Goal: Task Accomplishment & Management: Use online tool/utility

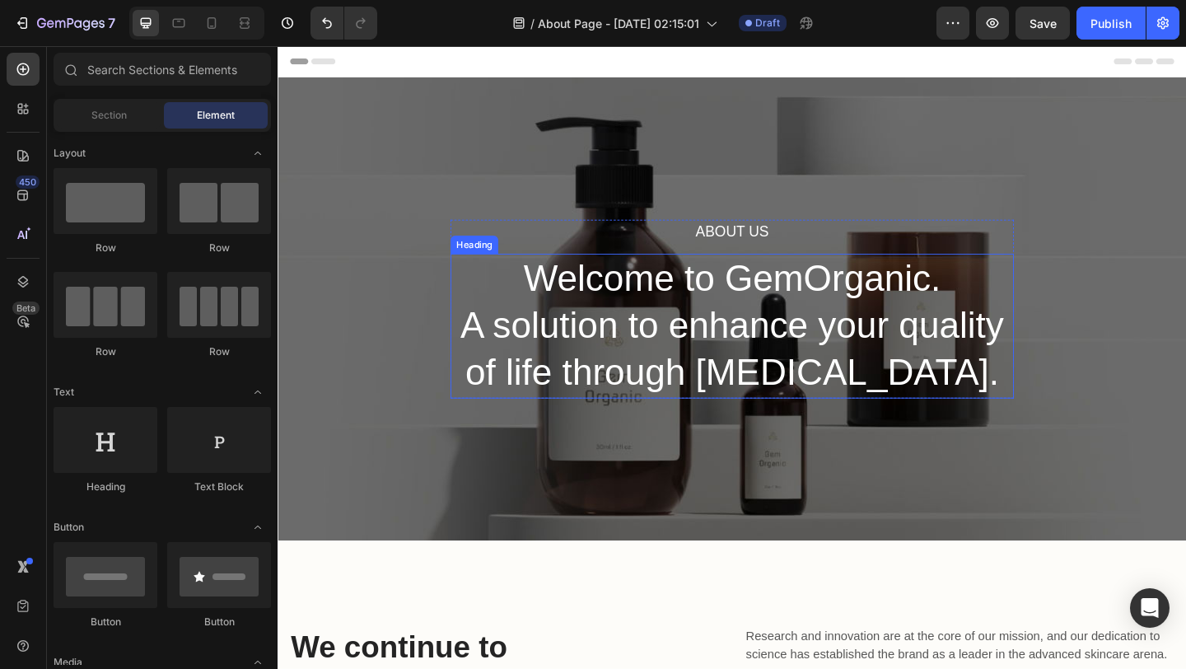
click at [638, 335] on p "Welcome to GemOrganic. A solution to enhance your quality of life through skin …" at bounding box center [772, 351] width 610 height 154
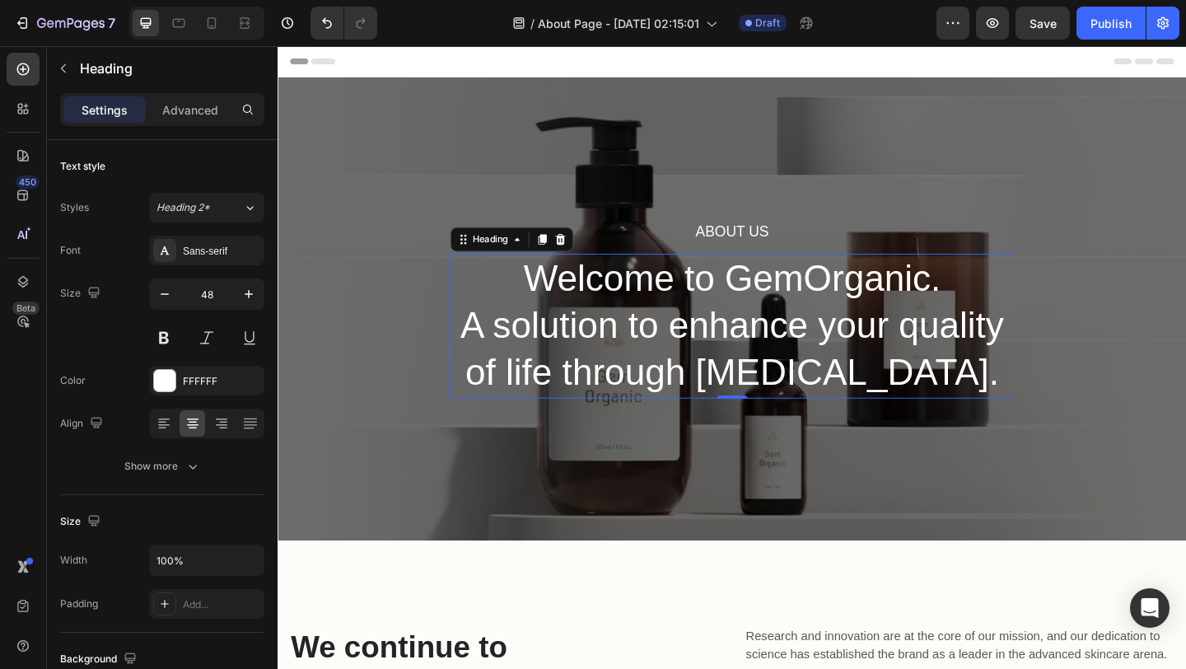
click at [646, 300] on p "Welcome to GemOrganic. A solution to enhance your quality of life through skin …" at bounding box center [772, 351] width 610 height 154
click at [971, 406] on p "Welcome to GemOrganic. A solution to enhance your quality of life through skin …" at bounding box center [772, 351] width 610 height 154
click at [978, 407] on p "Welcome to GemOrganic. A solution to enhance your quality of life through skin …" at bounding box center [772, 351] width 610 height 154
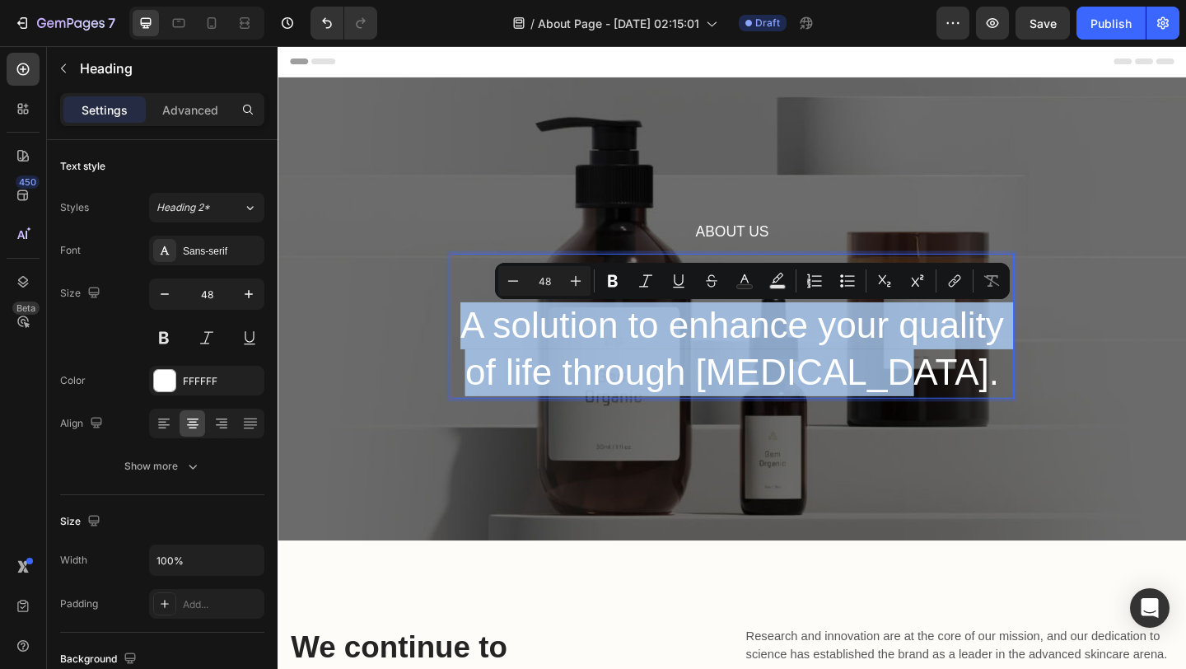
drag, startPoint x: 978, startPoint y: 407, endPoint x: 475, endPoint y: 339, distance: 508.0
click at [475, 339] on p "Welcome to GemOrganic. A solution to enhance your quality of life through skin …" at bounding box center [772, 351] width 610 height 154
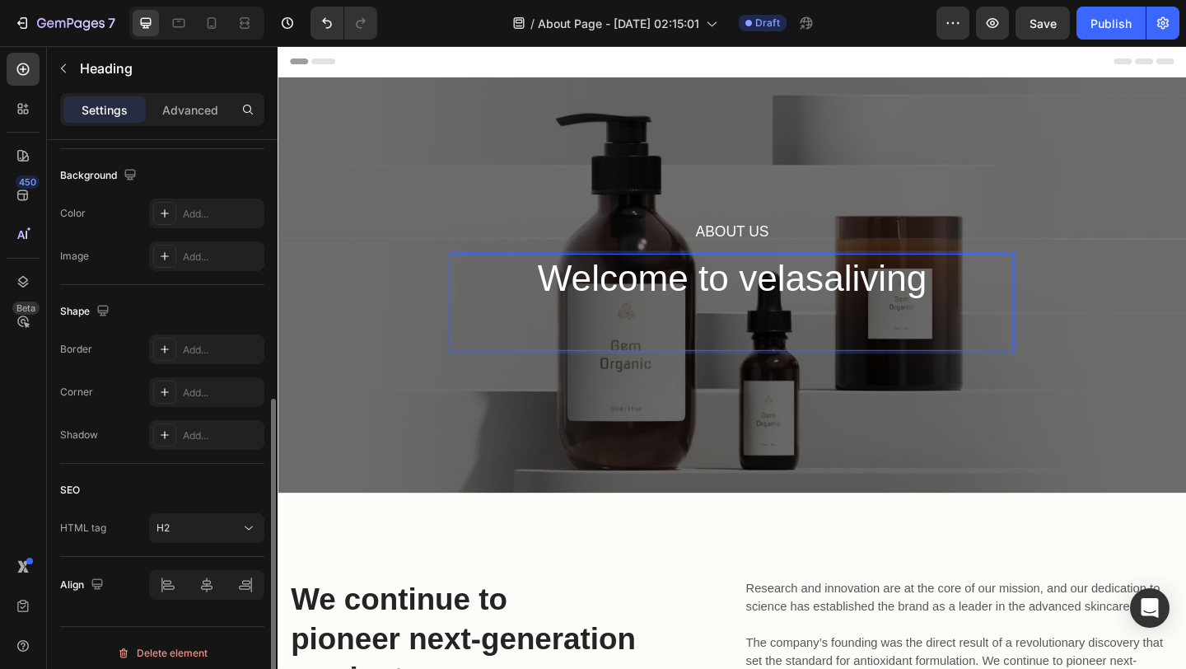
scroll to position [409, 0]
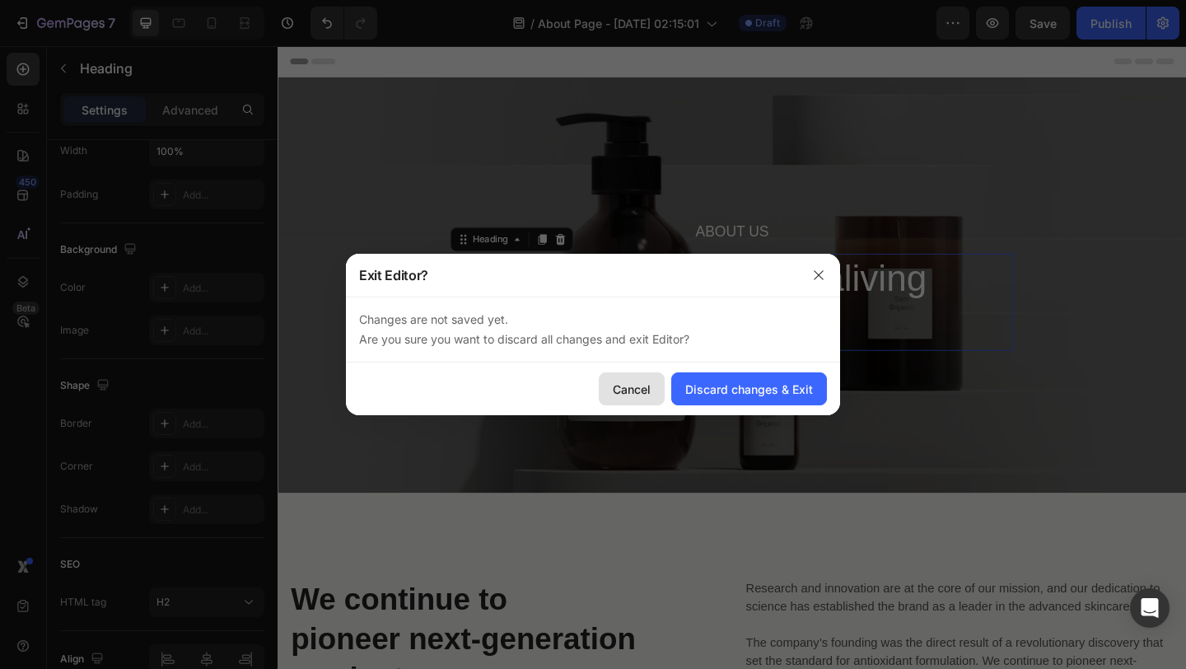
click at [636, 388] on div "Cancel" at bounding box center [632, 389] width 38 height 17
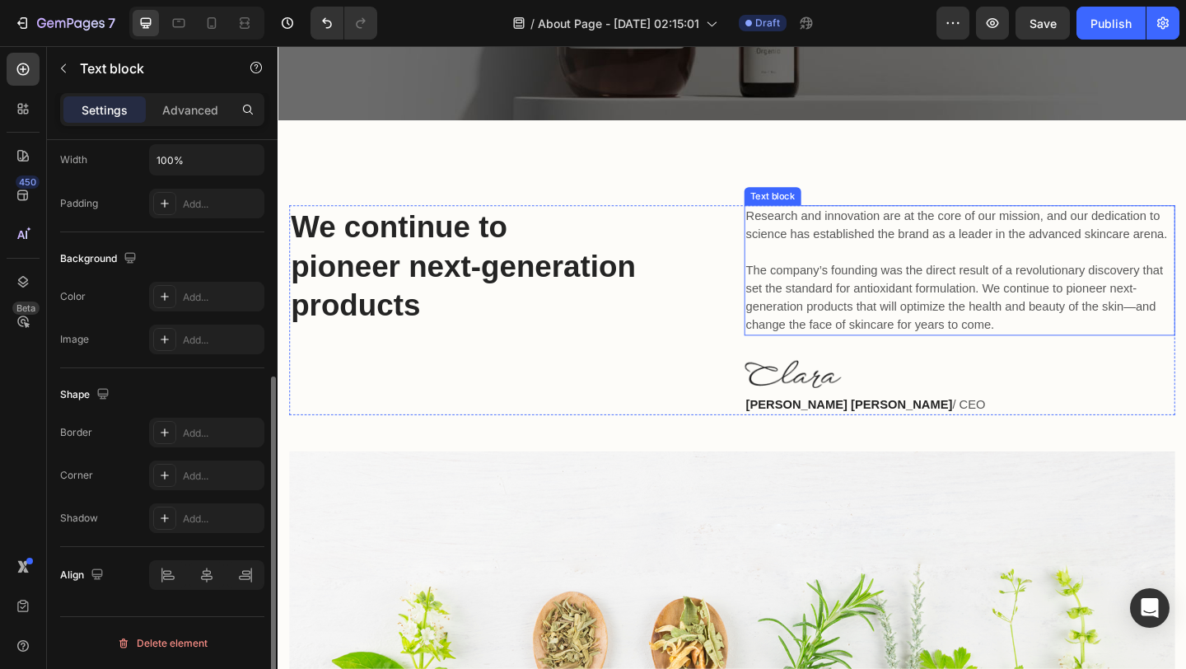
scroll to position [0, 0]
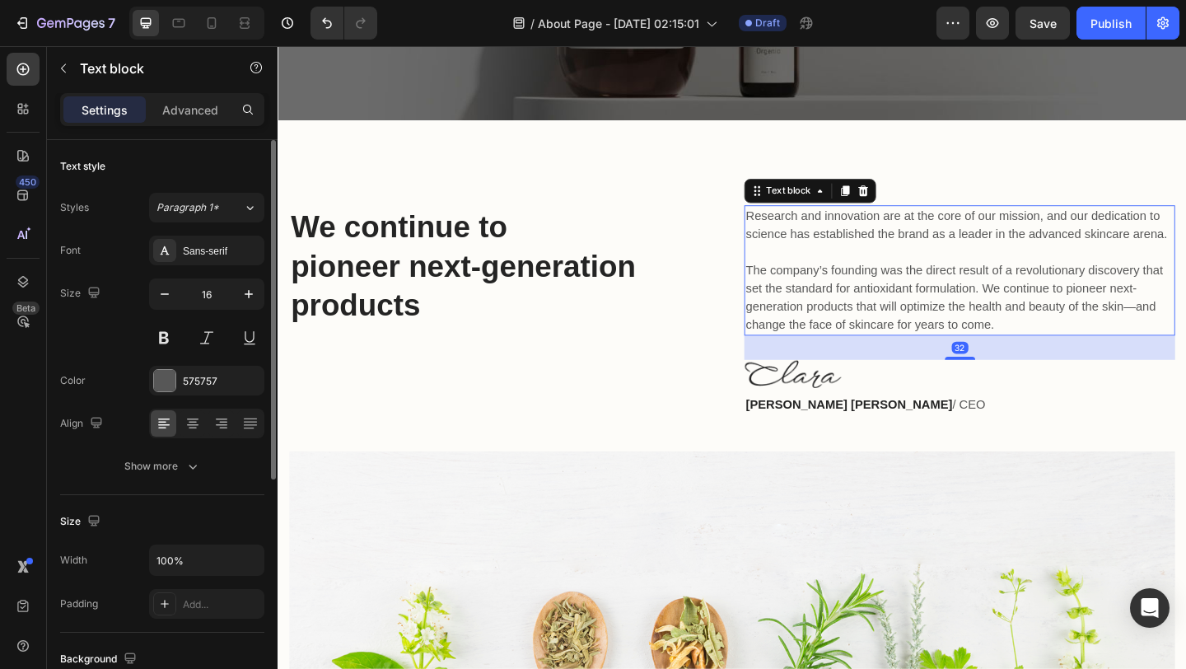
click at [914, 243] on p "Research and innovation are at the core of our mission, and our dedication to s…" at bounding box center [1020, 290] width 466 height 138
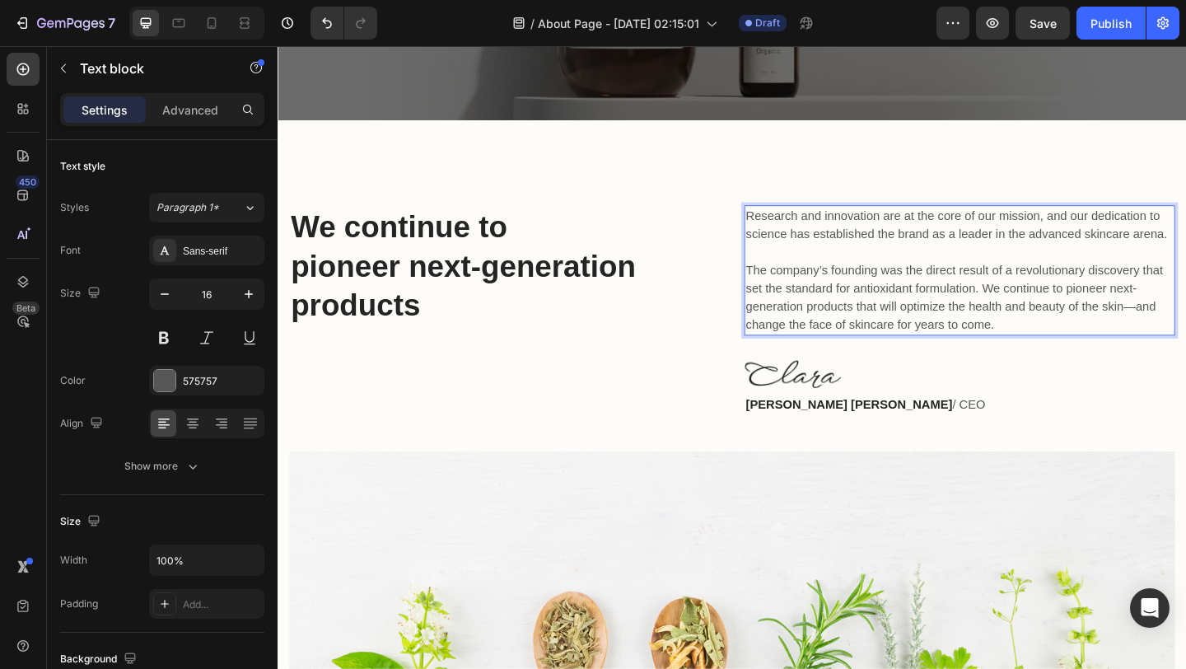
click at [791, 227] on p "Research and innovation are at the core of our mission, and our dedication to s…" at bounding box center [1020, 290] width 466 height 138
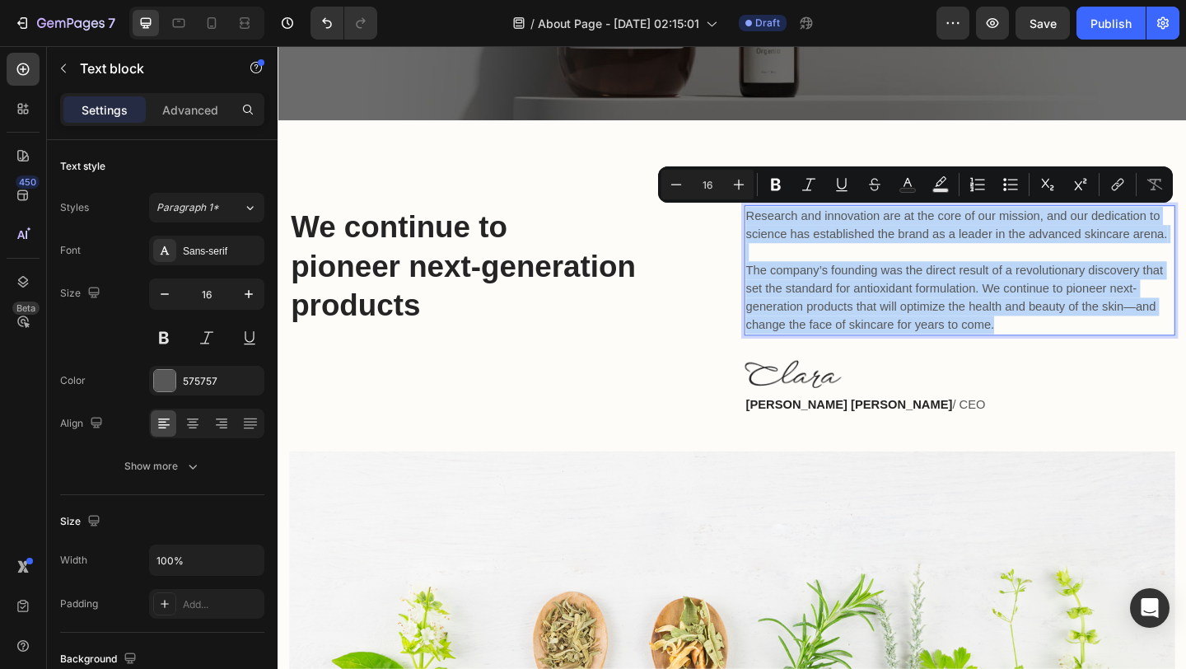
drag, startPoint x: 791, startPoint y: 227, endPoint x: 1071, endPoint y: 354, distance: 307.5
click at [1071, 357] on p "Research and innovation are at the core of our mission, and our dedication to s…" at bounding box center [1020, 290] width 466 height 138
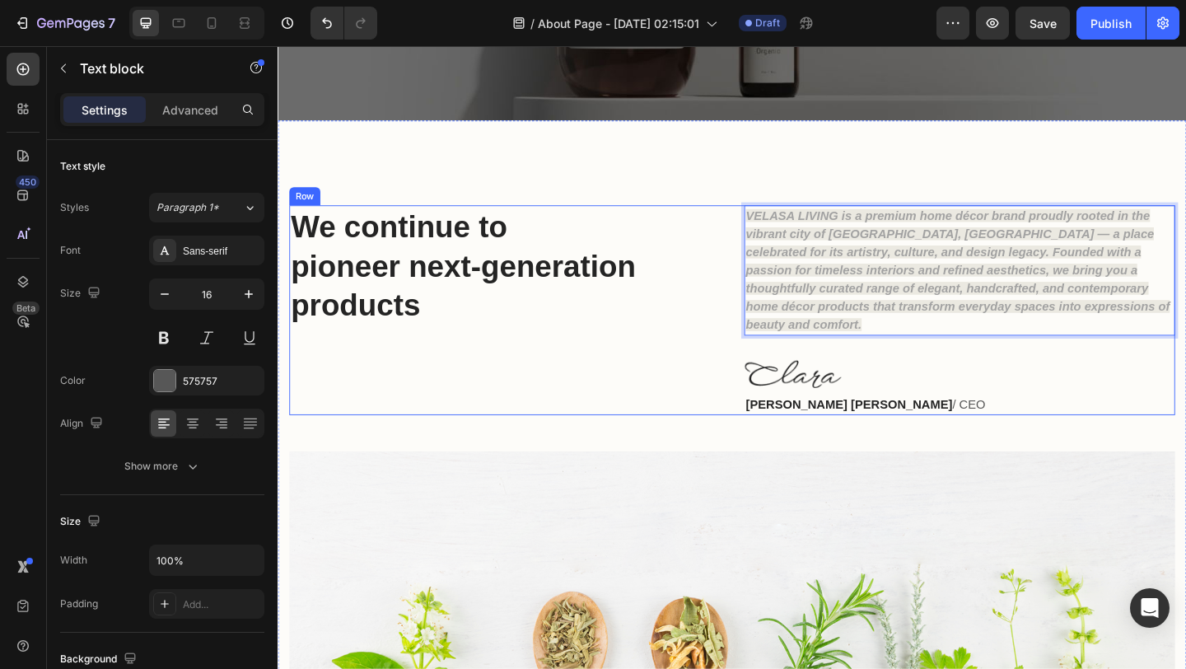
click at [1094, 346] on div "VELASA LIVING is a premium home décor brand proudly rooted in the vibrant city …" at bounding box center [1019, 333] width 469 height 228
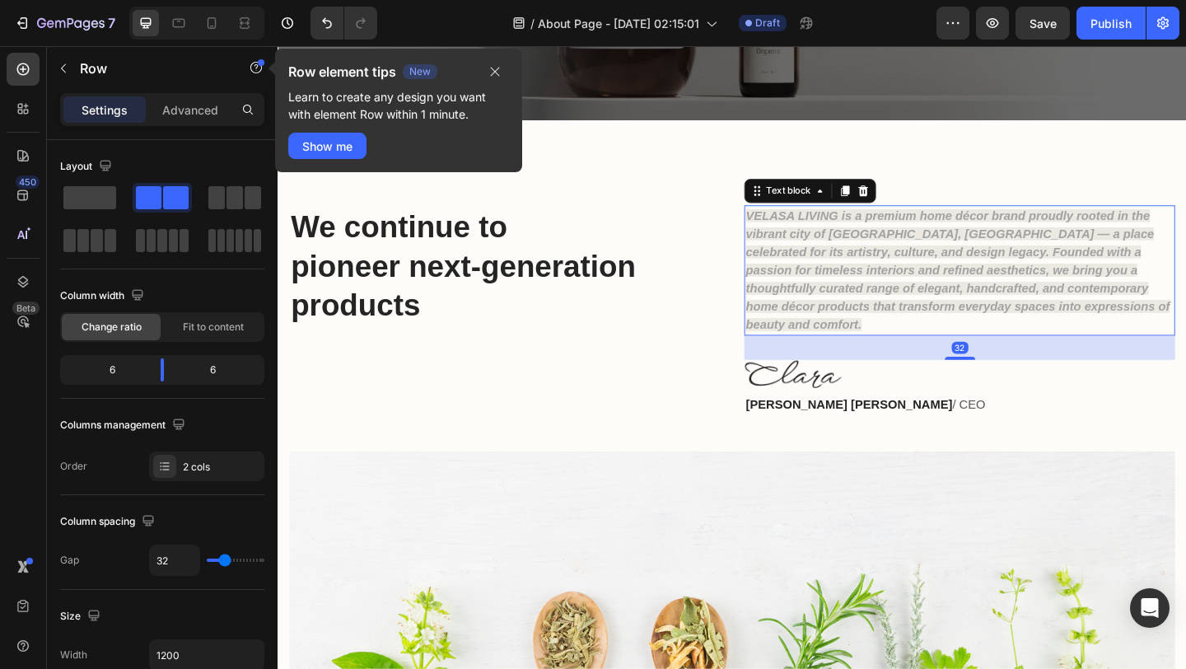
click at [820, 270] on strong "VELASA LIVING is a premium home décor brand proudly rooted in the vibrant city …" at bounding box center [1017, 289] width 461 height 133
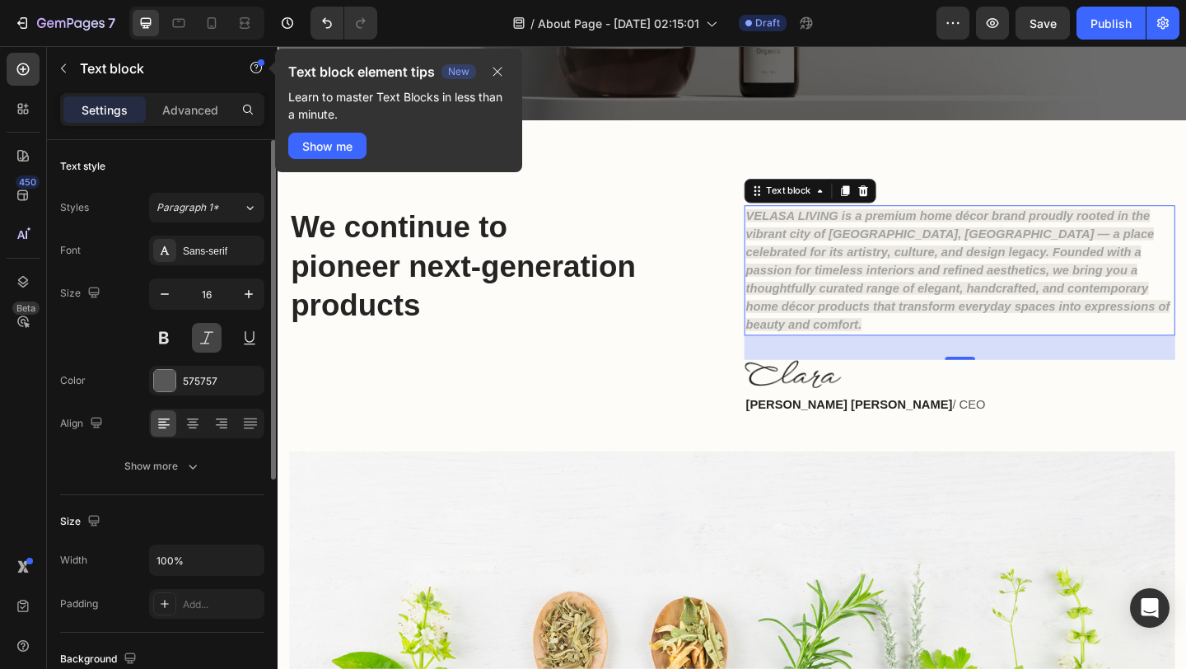
click at [204, 339] on button at bounding box center [207, 338] width 30 height 30
click at [147, 328] on div "Size 16" at bounding box center [162, 315] width 204 height 74
click at [243, 455] on button "Show more" at bounding box center [162, 467] width 204 height 30
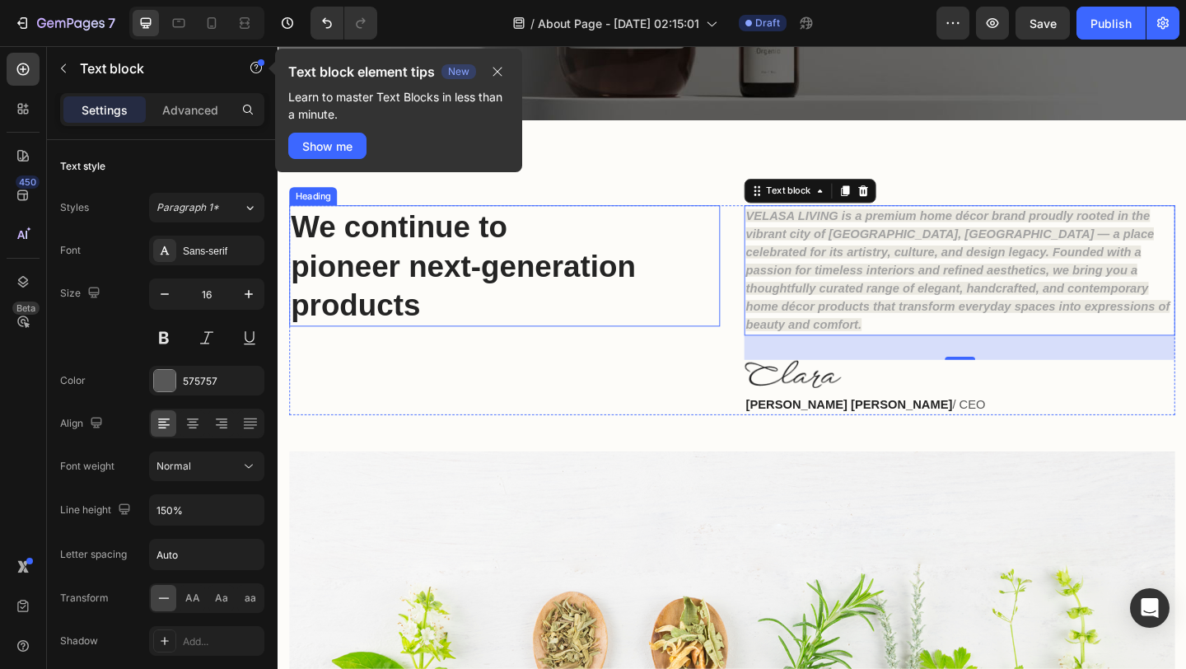
click at [470, 262] on p "We continue to pioneer next-generation products" at bounding box center [525, 285] width 466 height 129
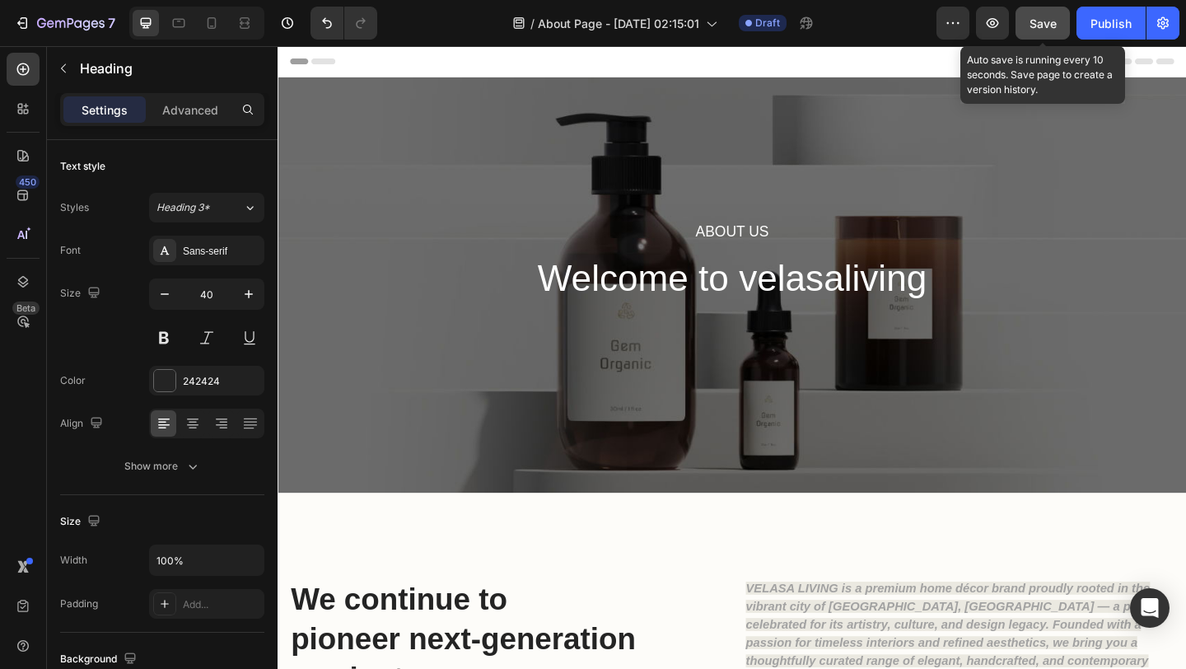
click at [1050, 22] on span "Save" at bounding box center [1043, 23] width 27 height 14
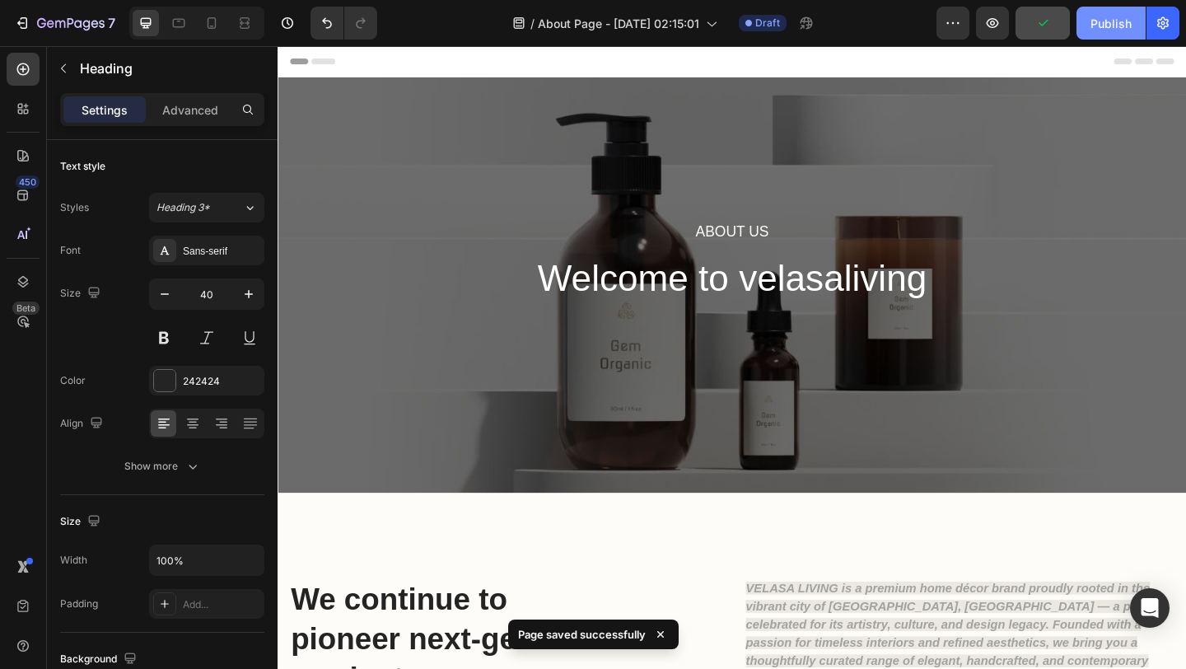
click at [1136, 16] on button "Publish" at bounding box center [1111, 23] width 69 height 33
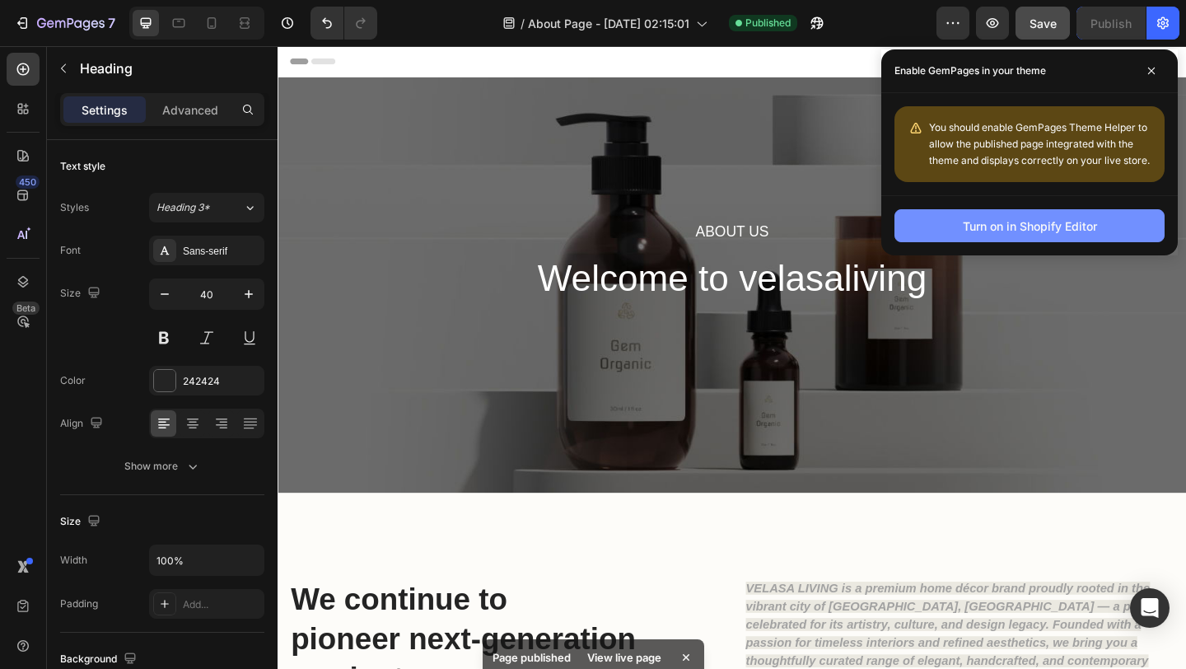
click at [979, 234] on div "Turn on in Shopify Editor" at bounding box center [1030, 226] width 134 height 17
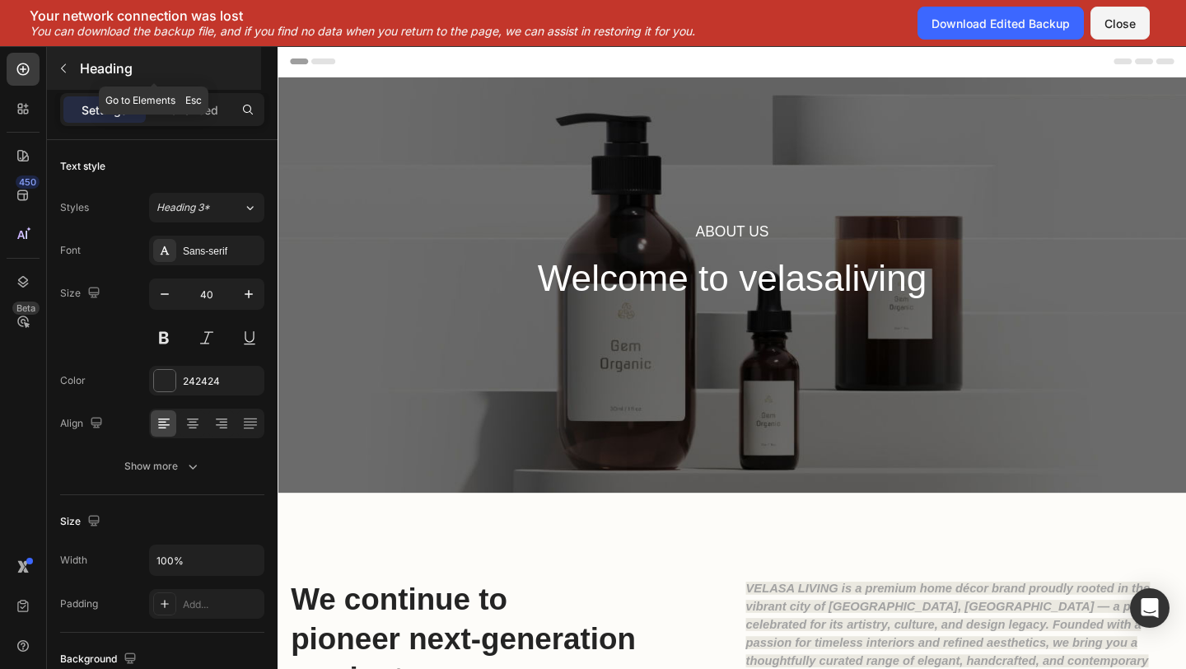
click at [66, 67] on icon "button" at bounding box center [63, 68] width 13 height 13
click at [0, 0] on icon at bounding box center [0, 0] width 0 height 0
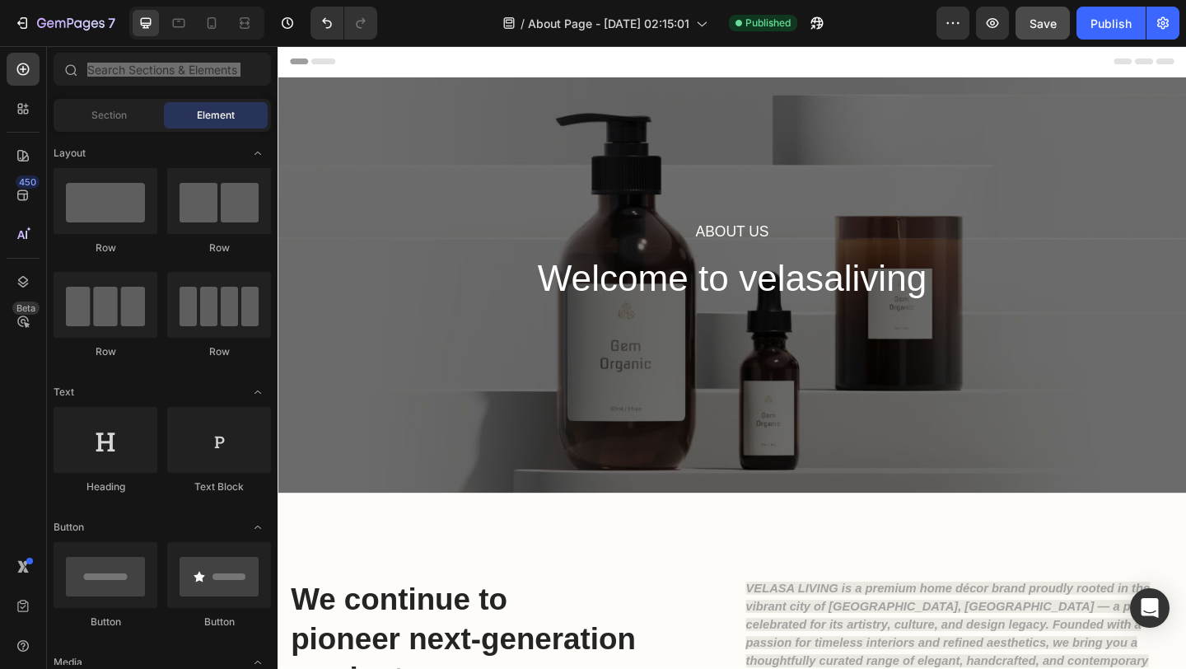
click at [756, 68] on div "Header" at bounding box center [772, 62] width 962 height 33
click at [1111, 21] on div "Publish" at bounding box center [1111, 23] width 41 height 17
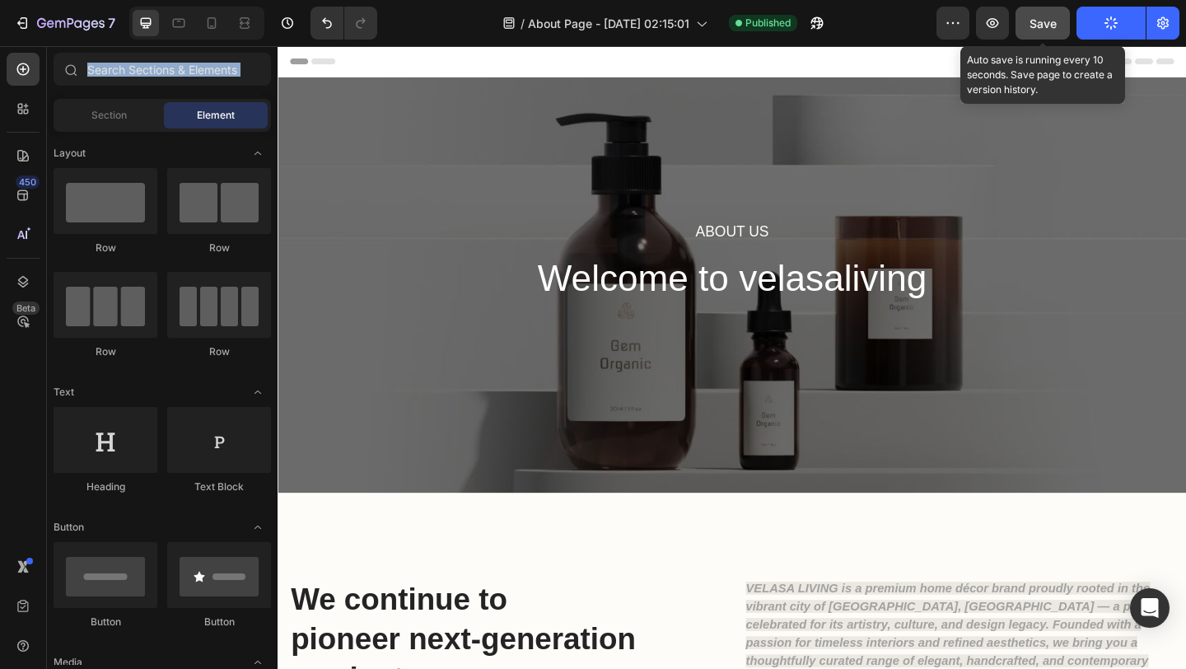
click at [1060, 28] on button "Save" at bounding box center [1043, 23] width 54 height 33
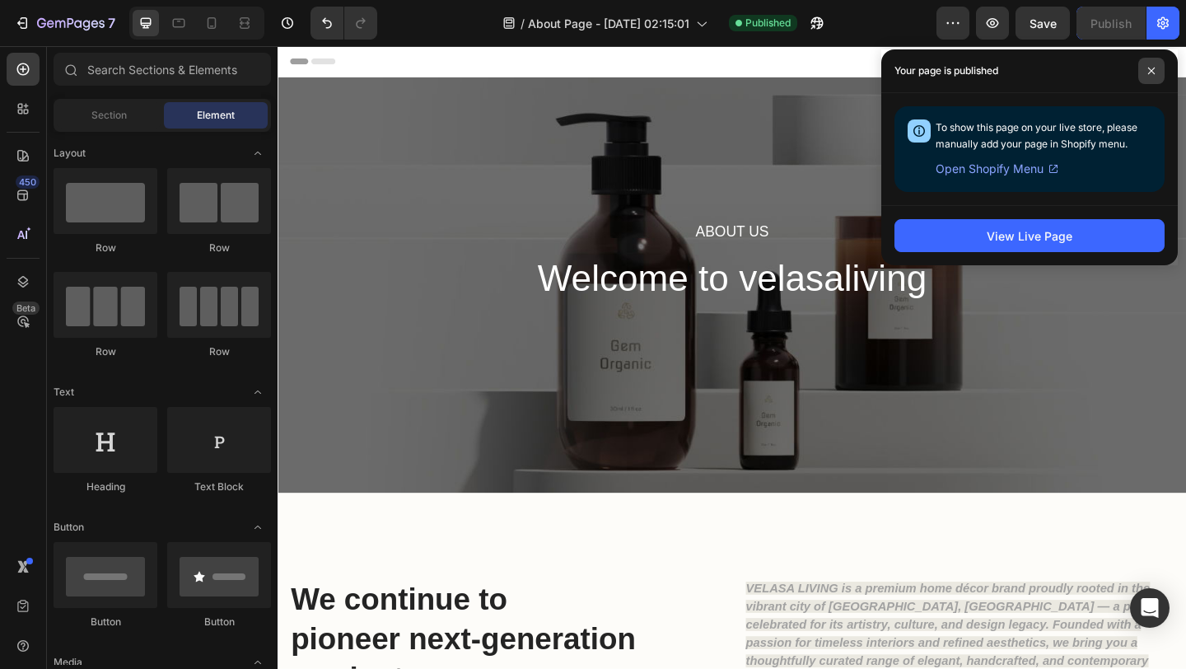
click at [1149, 71] on icon at bounding box center [1152, 71] width 8 height 8
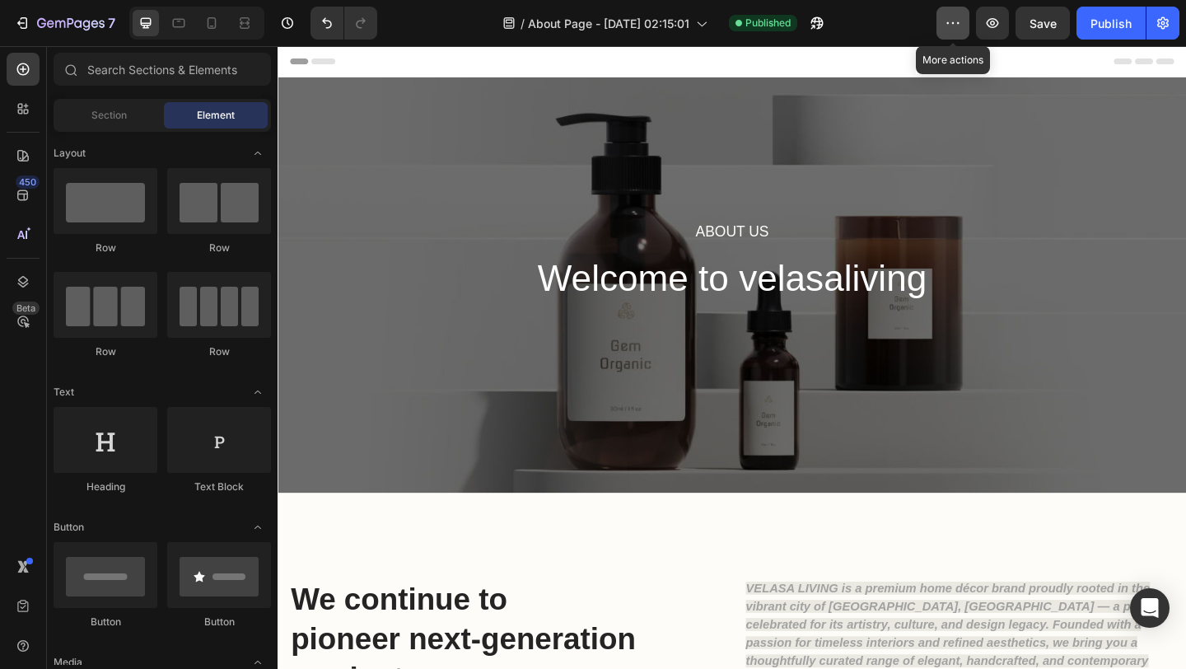
click at [948, 36] on button "button" at bounding box center [953, 23] width 33 height 33
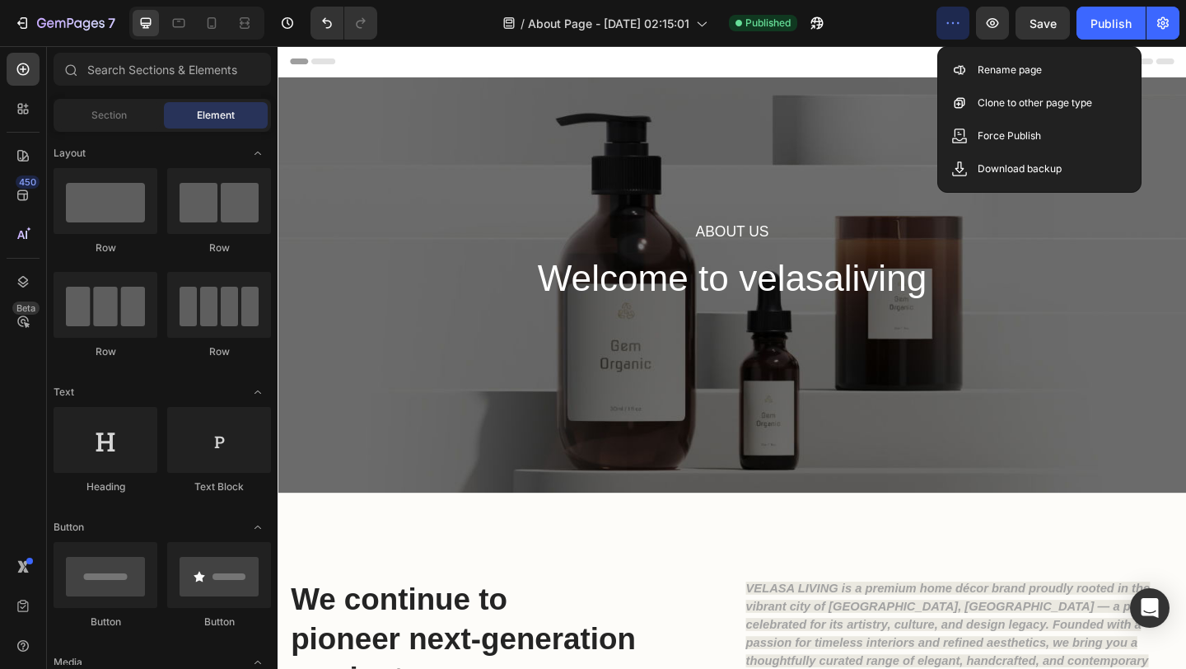
click at [947, 35] on button "button" at bounding box center [953, 23] width 33 height 33
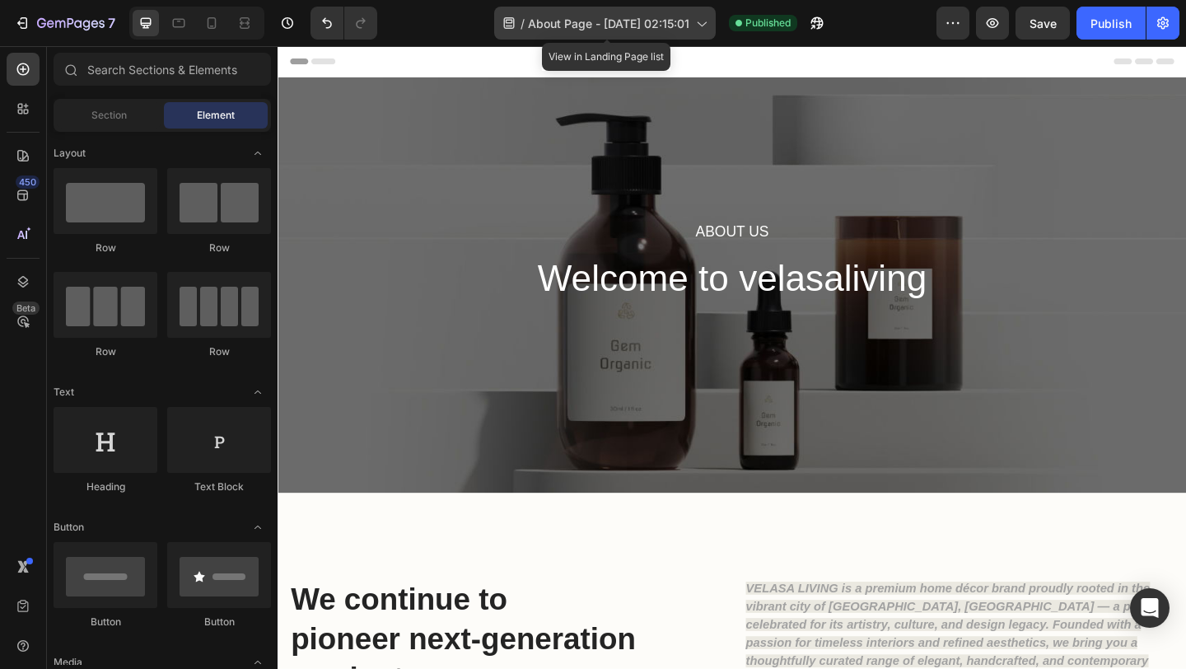
click at [650, 31] on span "About Page - [DATE] 02:15:01" at bounding box center [608, 23] width 161 height 17
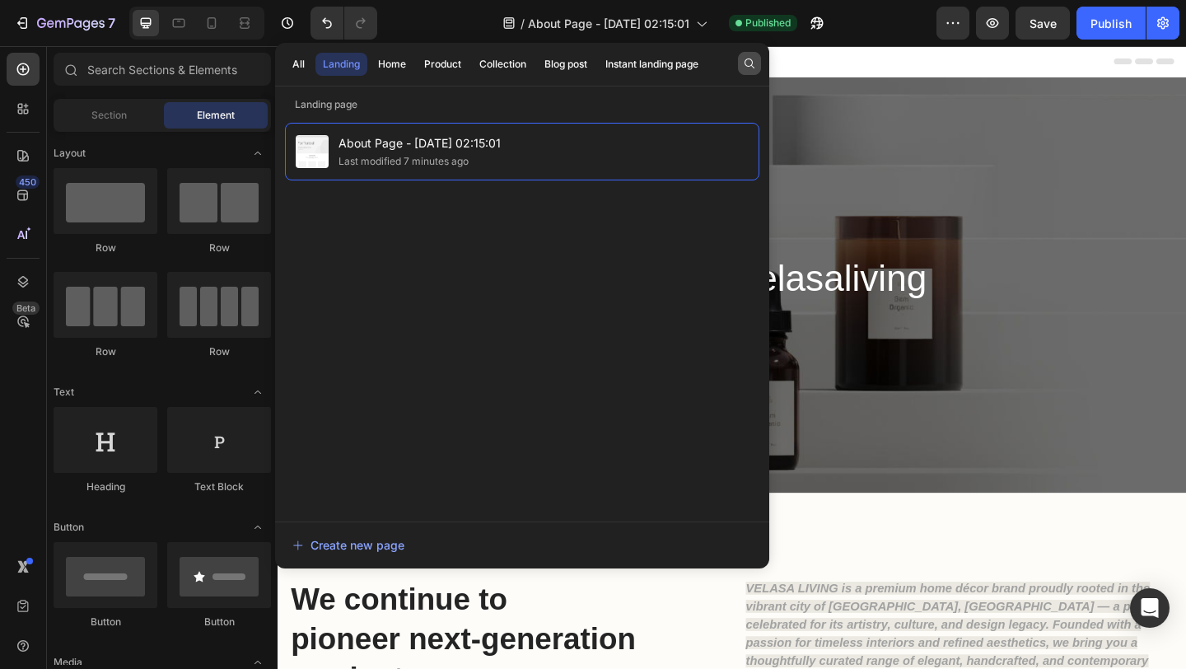
click at [742, 55] on button "button" at bounding box center [749, 63] width 23 height 23
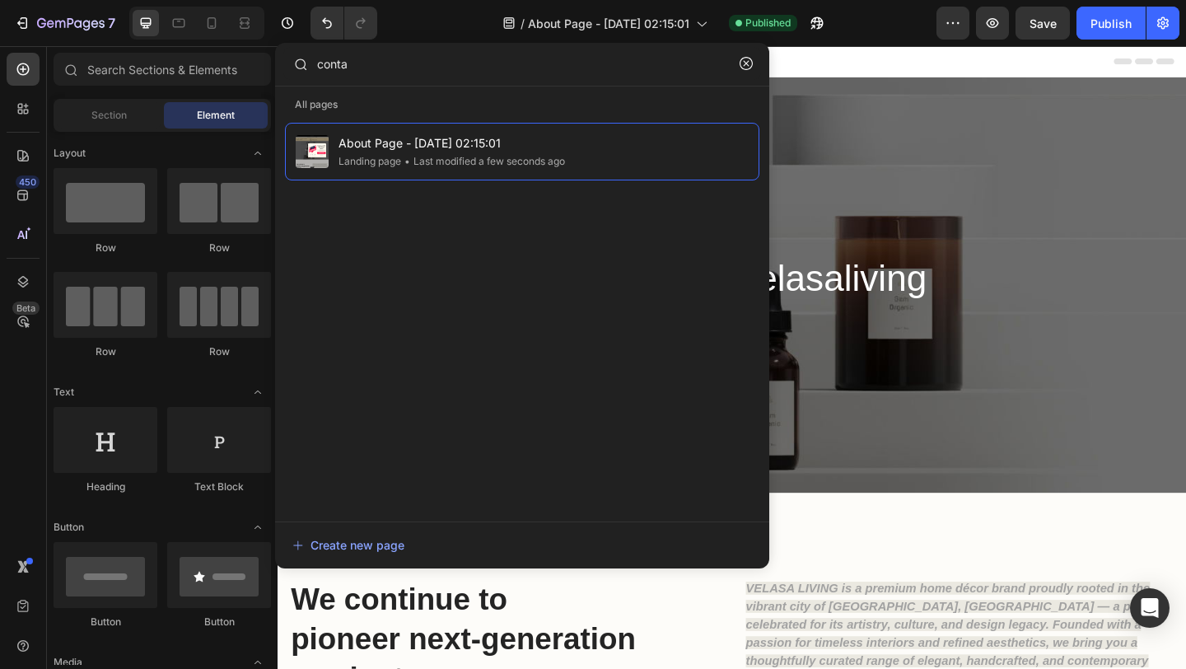
type input "conta"
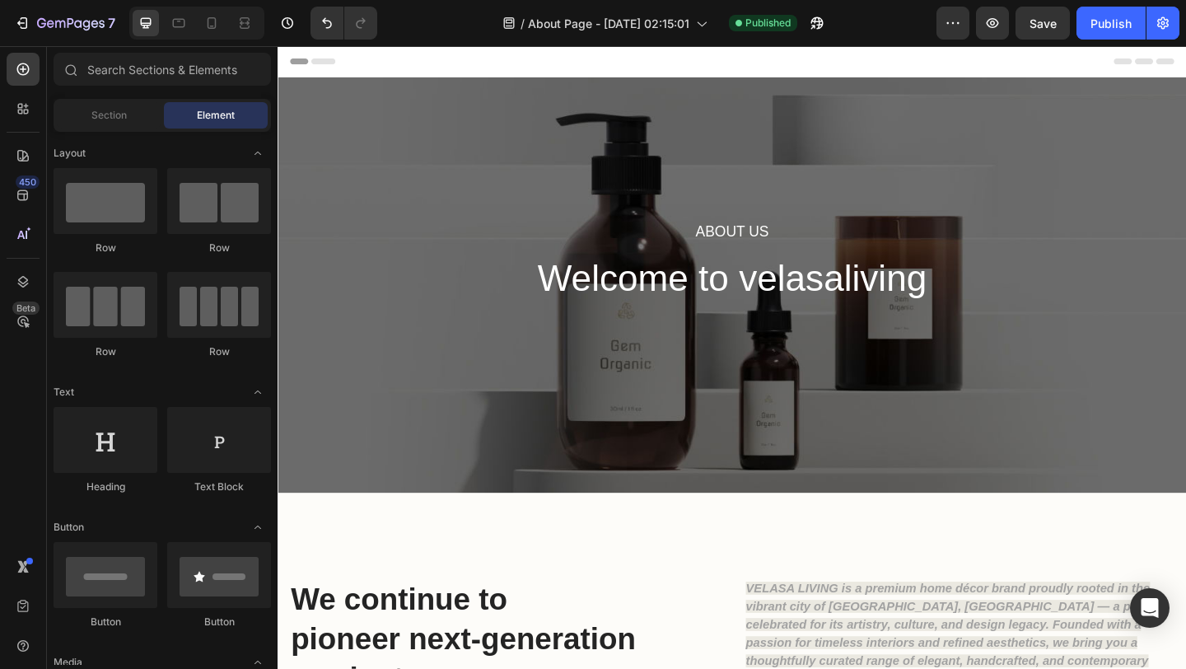
click at [425, 12] on div "/ About Page - Sep 28, 02:15:01 Published" at bounding box center [664, 23] width 546 height 33
click at [336, 19] on button "Undo/Redo" at bounding box center [327, 23] width 33 height 33
click at [361, 27] on icon "Undo/Redo" at bounding box center [360, 23] width 9 height 11
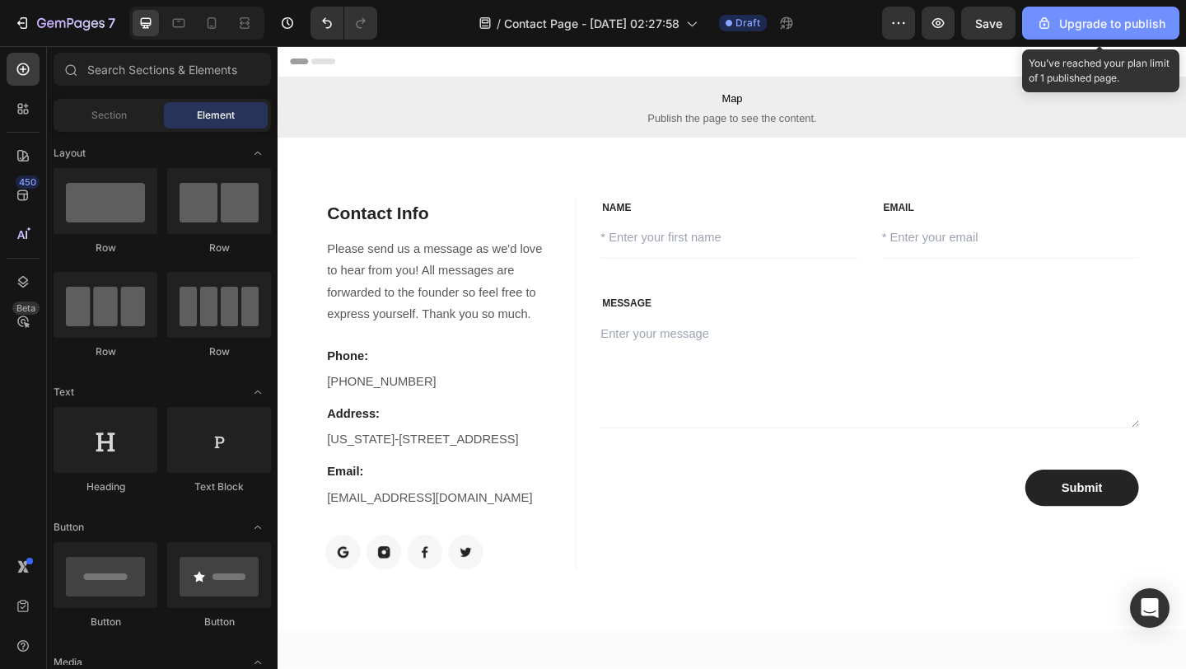
click at [1133, 28] on div "Upgrade to publish" at bounding box center [1101, 23] width 129 height 17
